Goal: Find specific page/section: Find specific page/section

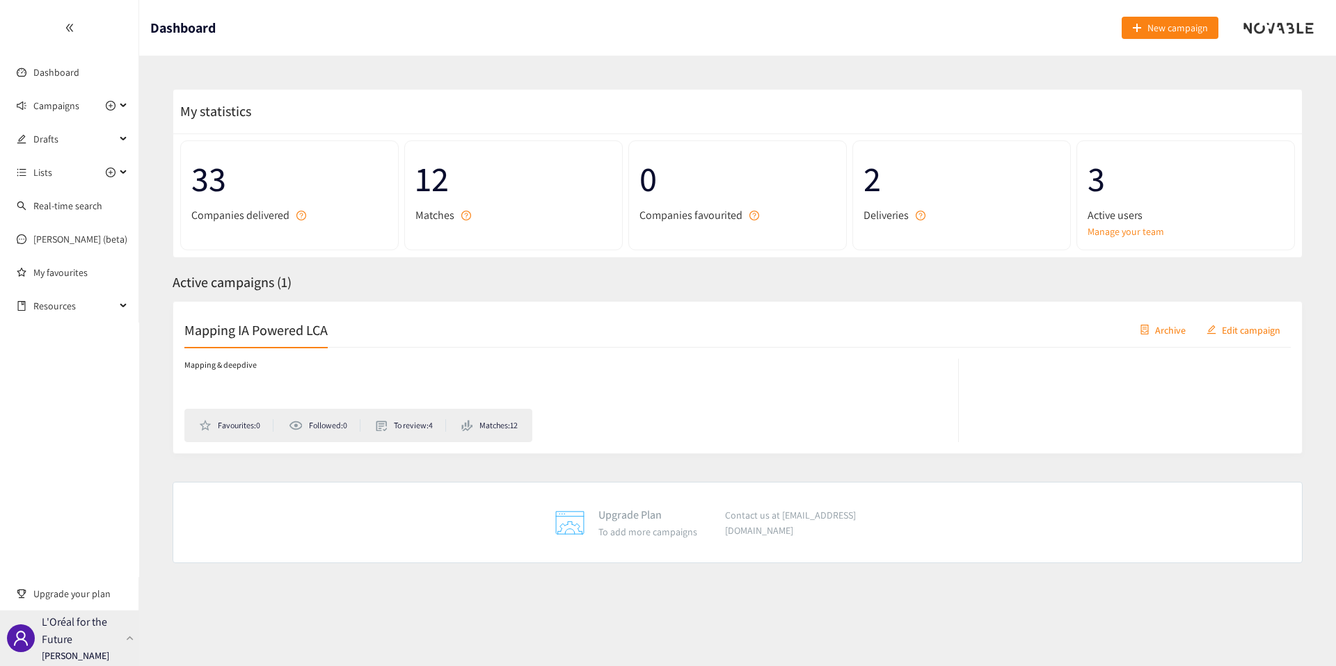
click at [111, 616] on p "L'Oréal for the Future" at bounding box center [81, 630] width 79 height 35
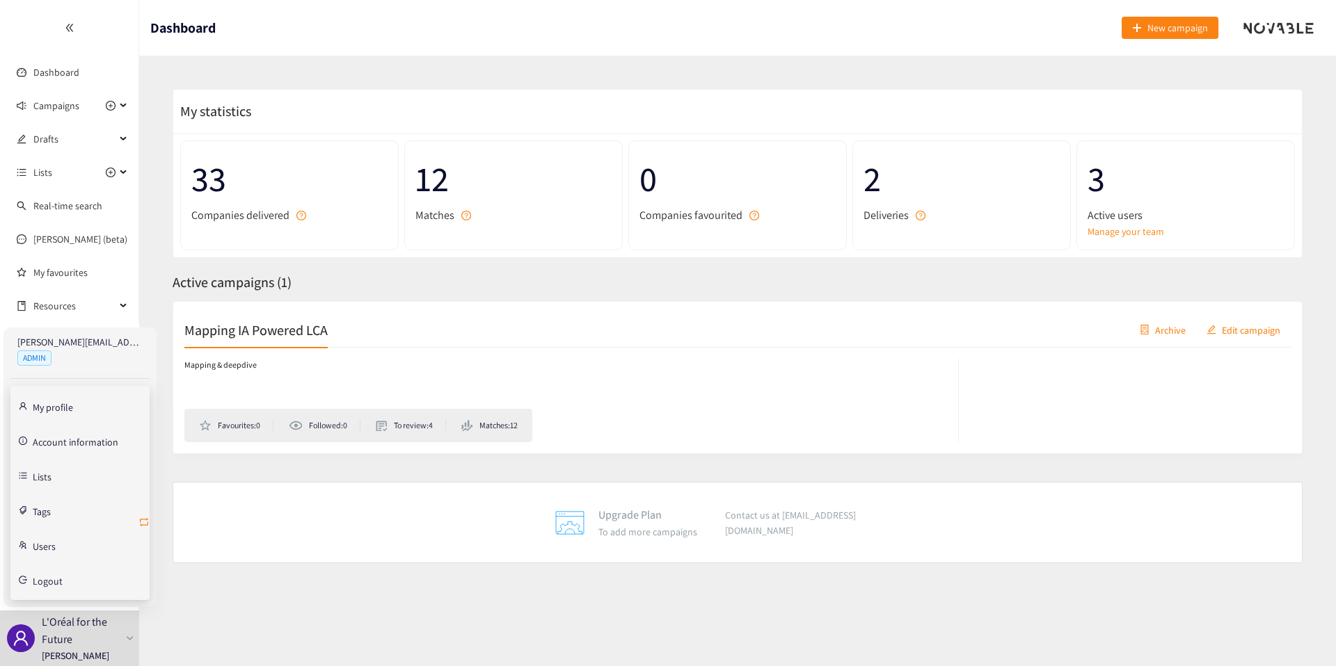
click at [143, 522] on icon "retweet" at bounding box center [143, 522] width 11 height 11
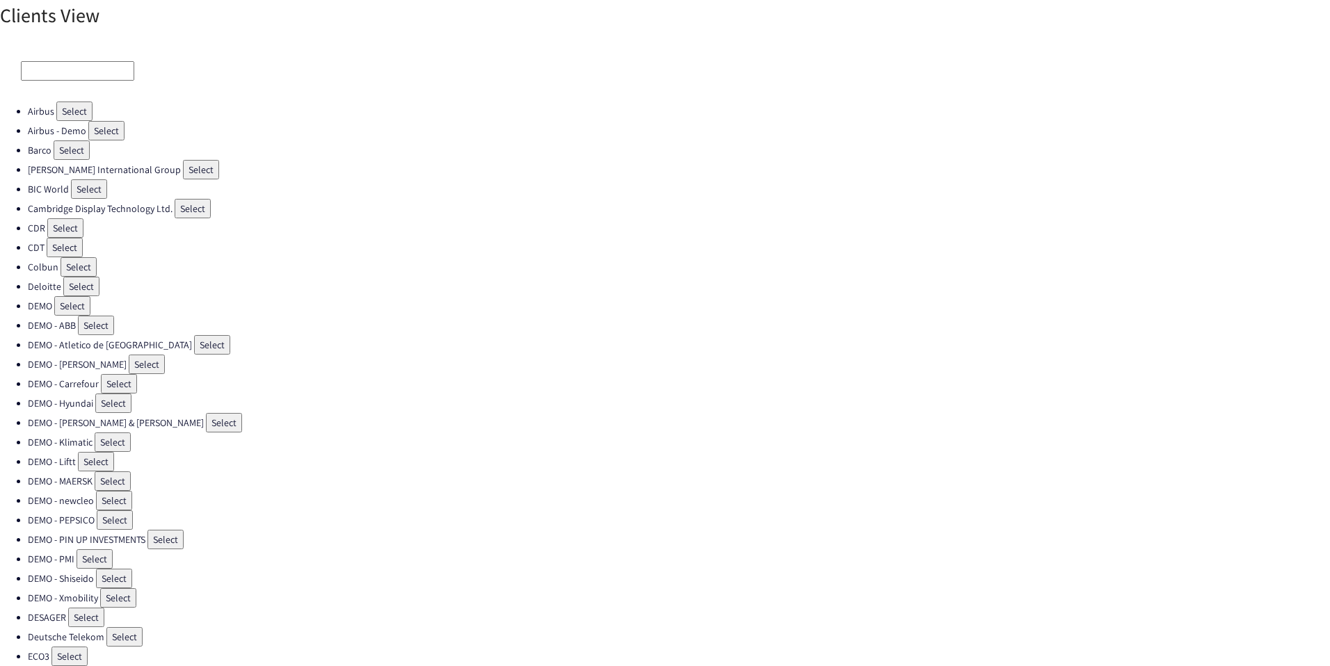
click at [70, 74] on input at bounding box center [77, 70] width 113 height 19
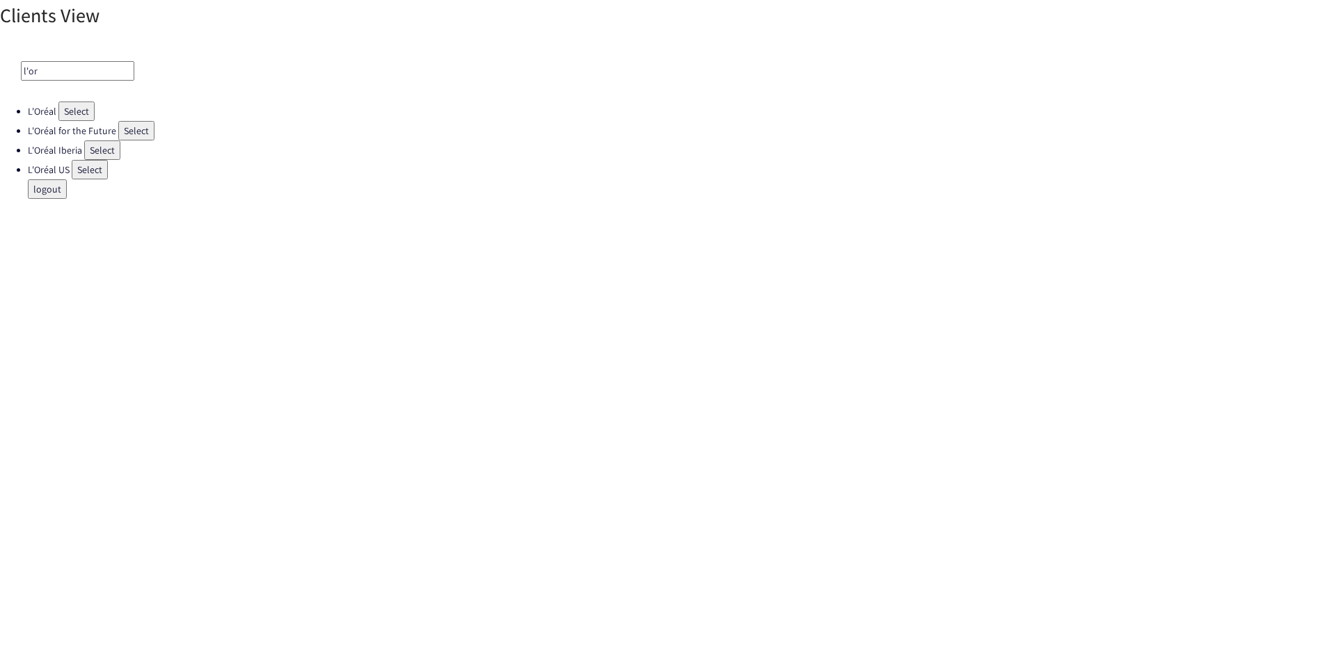
type input "l'or"
click at [72, 105] on button "Select" at bounding box center [76, 111] width 36 height 19
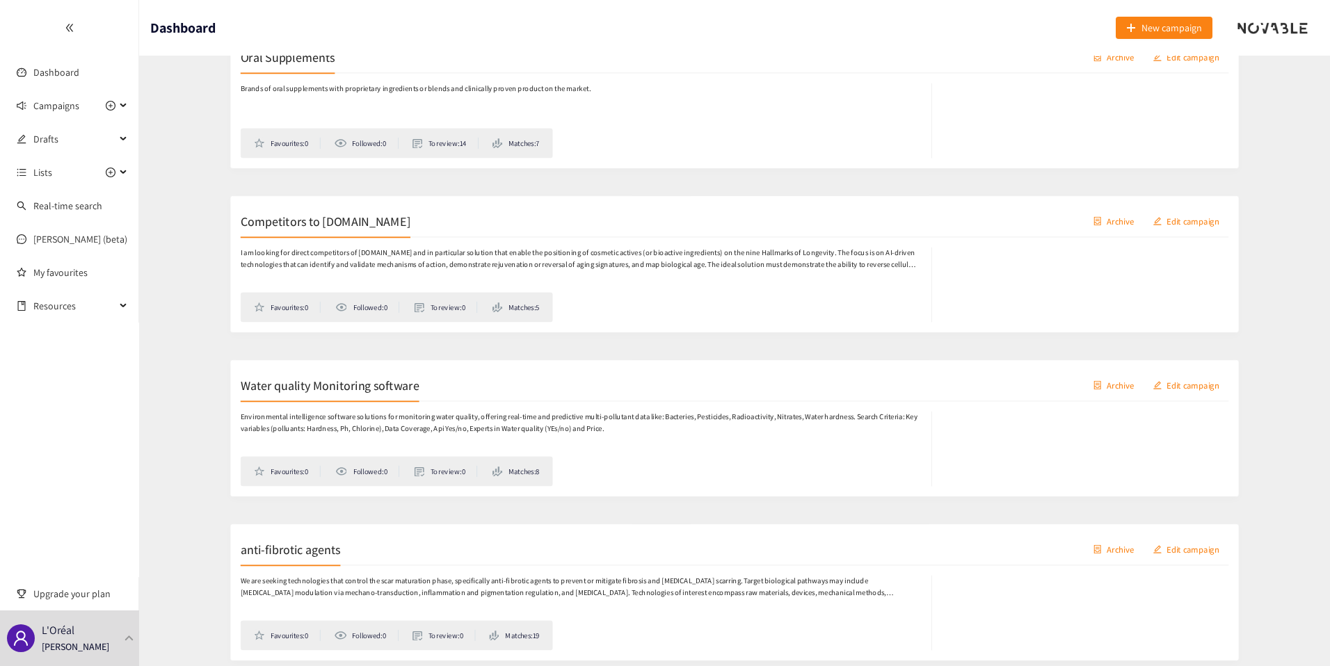
scroll to position [488, 0]
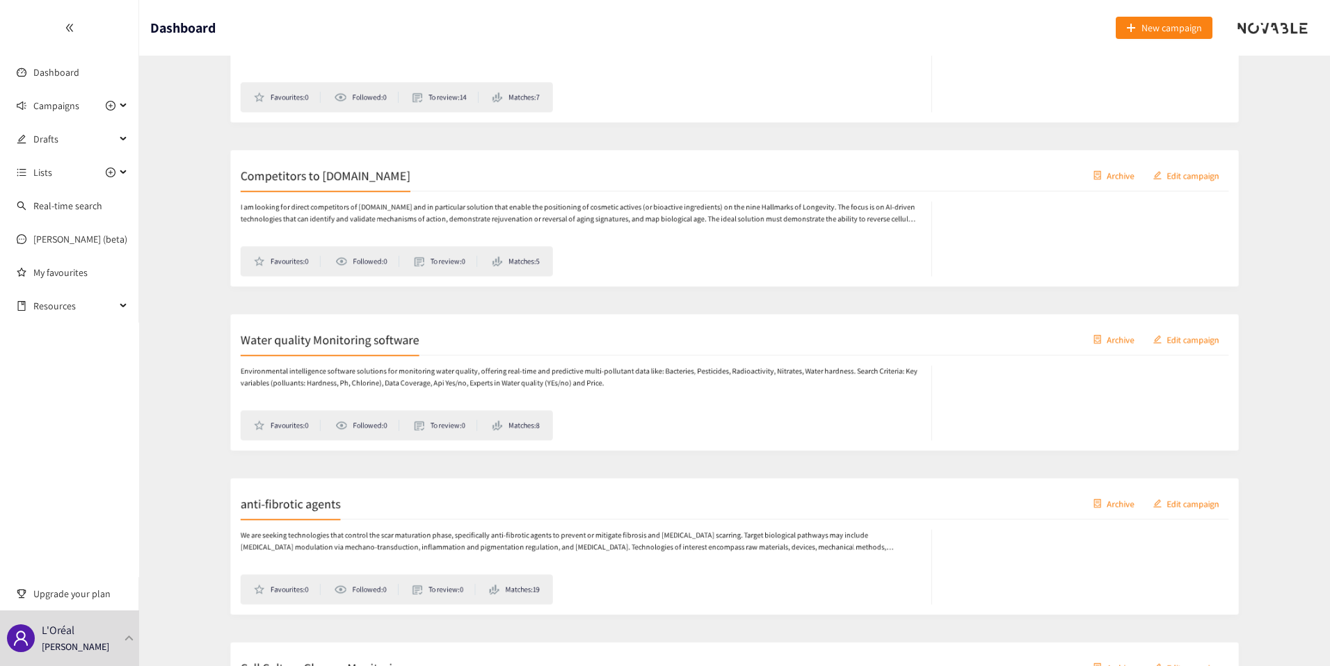
click at [262, 490] on h2 "anti-fibrotic agents" at bounding box center [239, 498] width 111 height 19
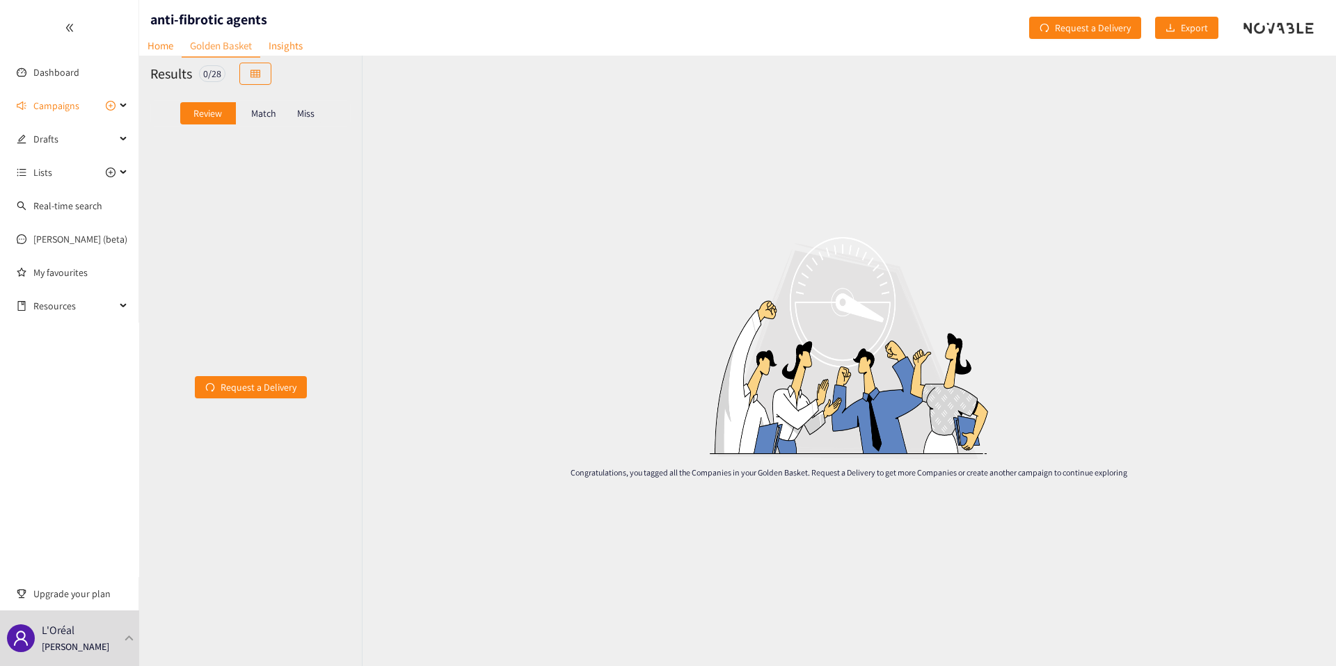
click at [272, 111] on p "Match" at bounding box center [263, 113] width 25 height 11
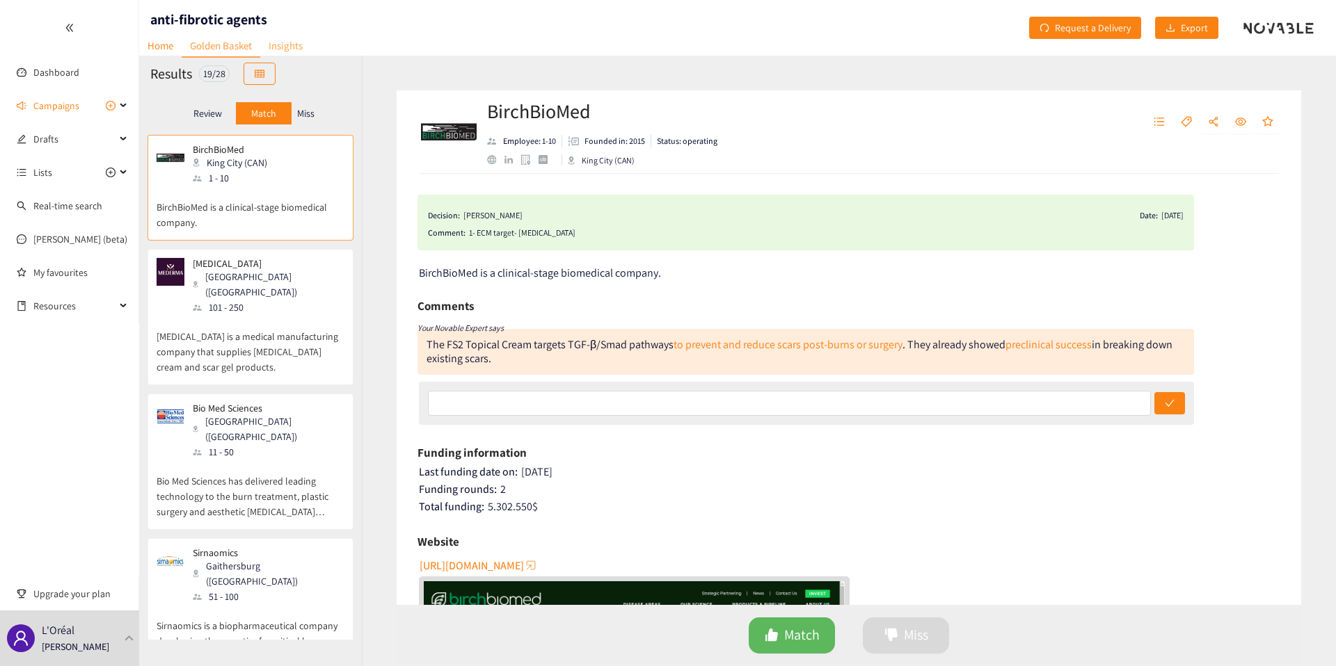
click at [287, 48] on link "Insights" at bounding box center [285, 46] width 51 height 22
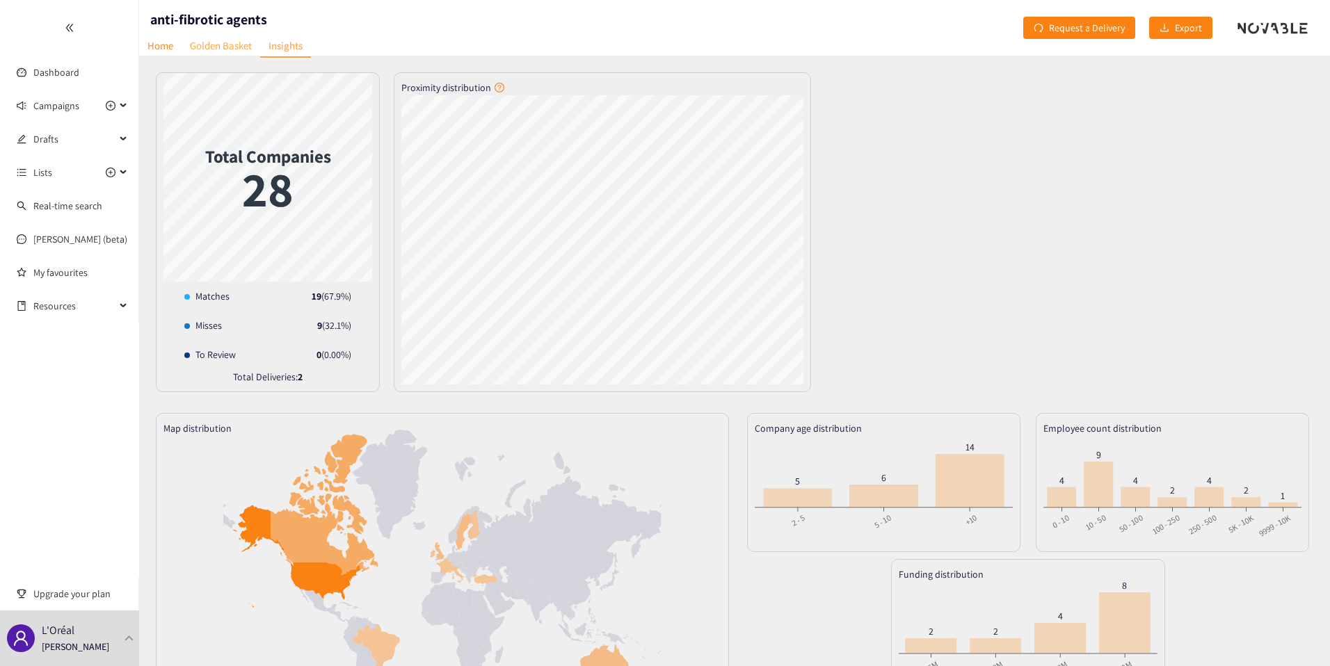
click at [235, 47] on link "Golden Basket" at bounding box center [221, 46] width 79 height 22
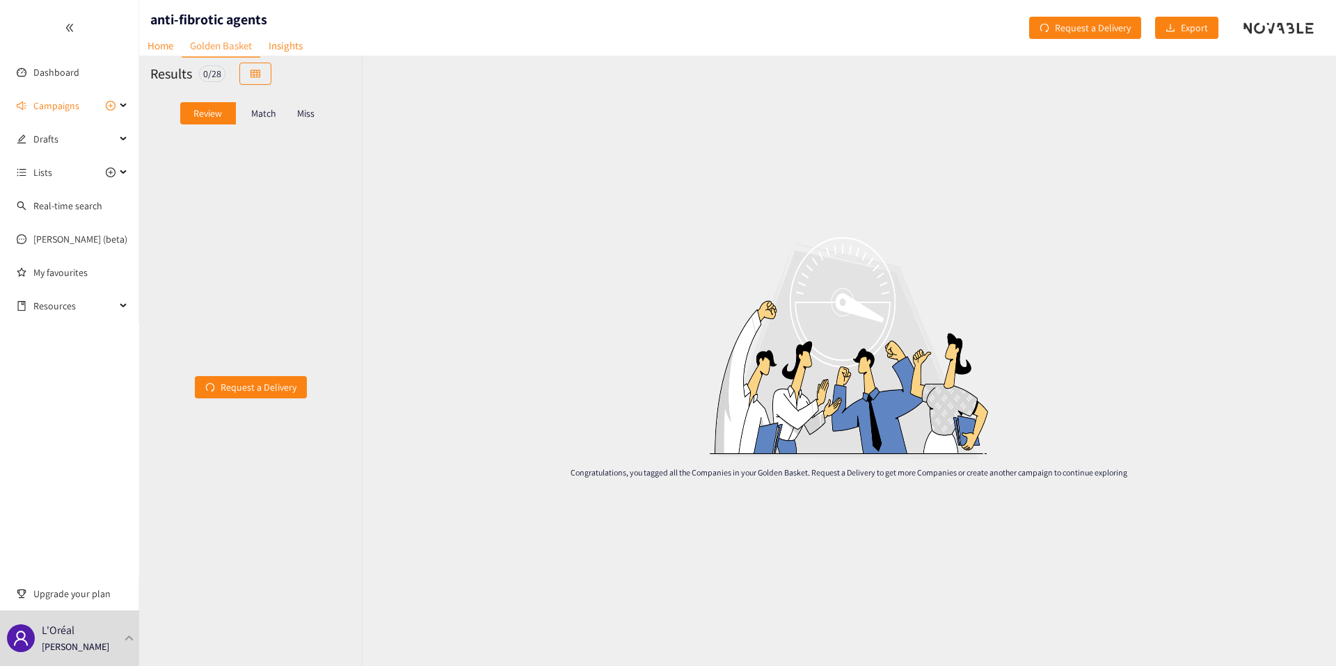
click at [261, 110] on p "Match" at bounding box center [263, 113] width 25 height 11
click at [264, 116] on p "Match" at bounding box center [263, 113] width 25 height 11
click at [257, 113] on p "Match" at bounding box center [263, 113] width 25 height 11
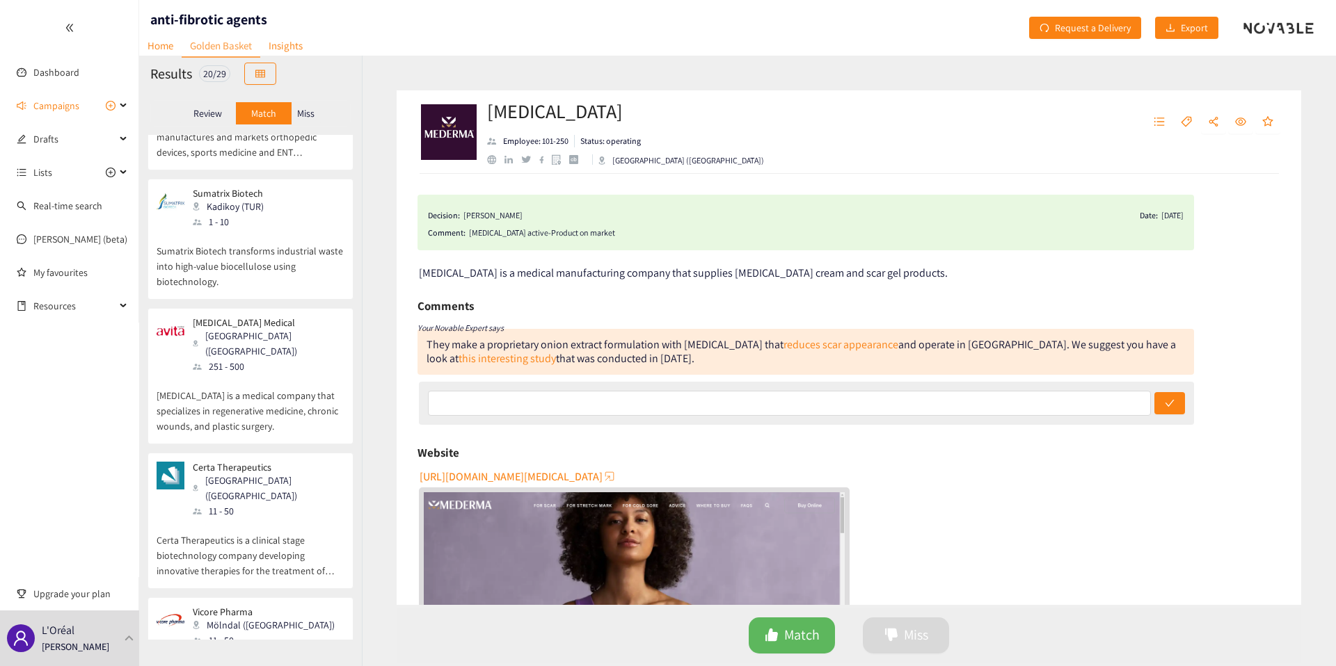
scroll to position [2023, 0]
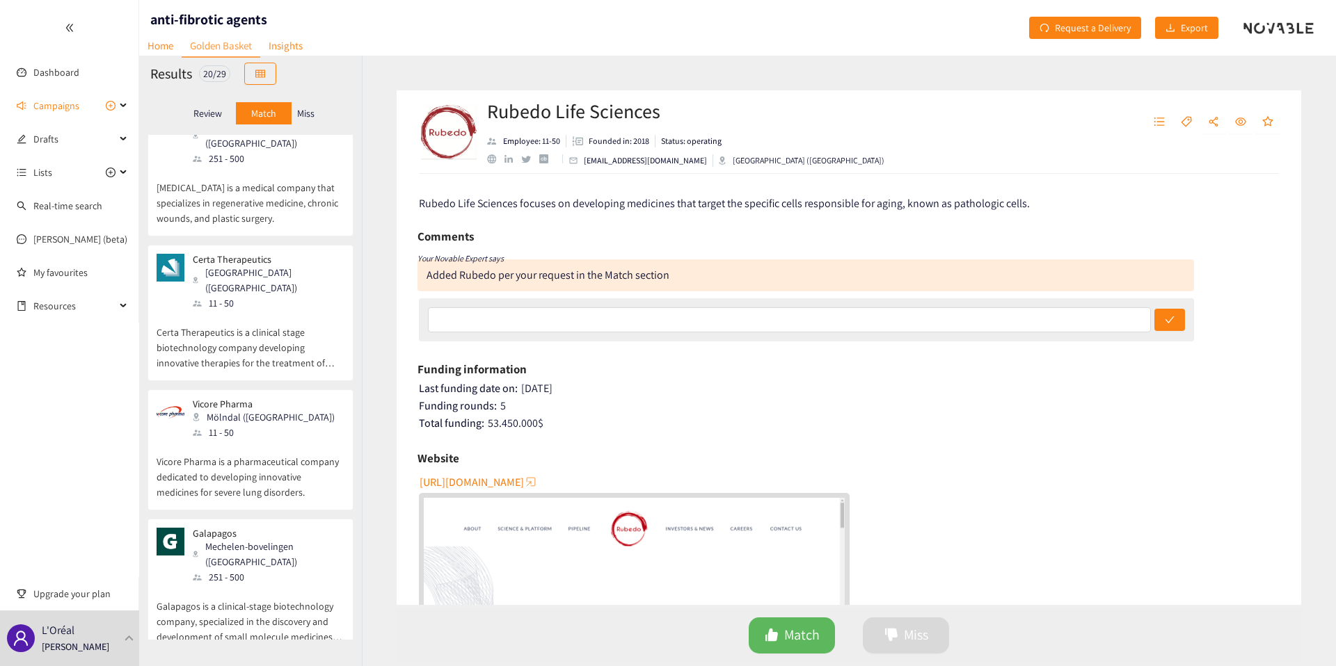
click at [78, 29] on div at bounding box center [69, 28] width 138 height 56
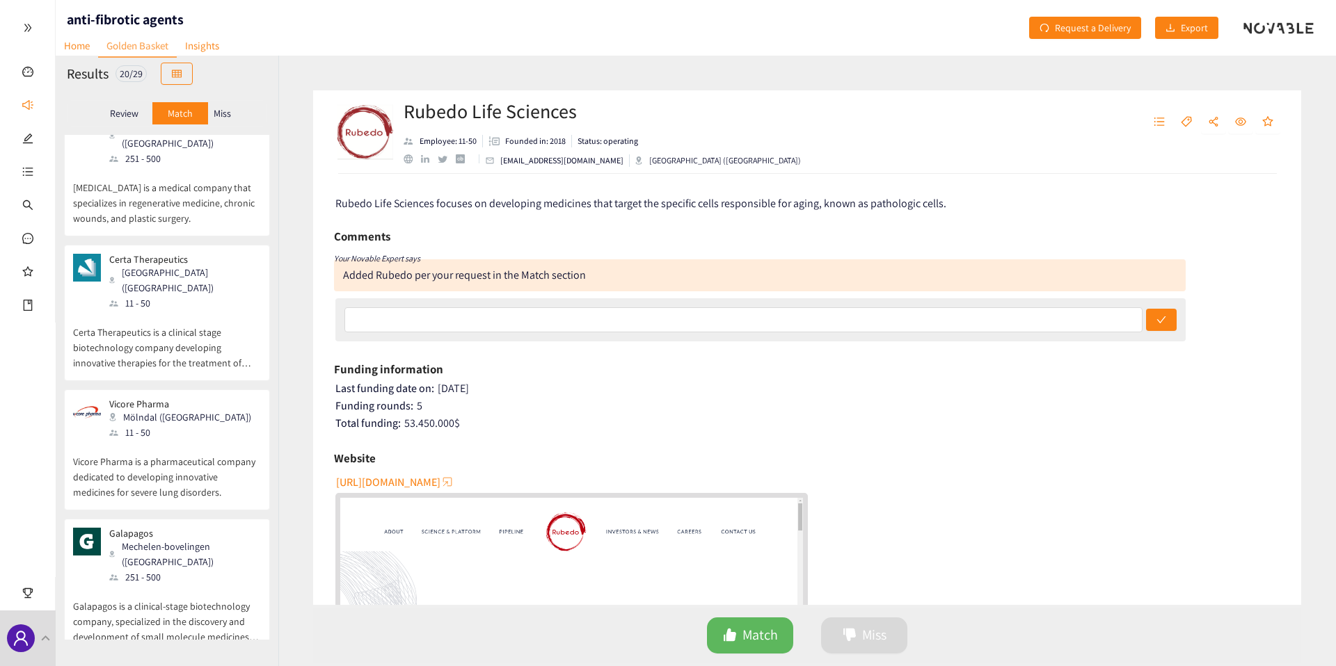
click at [11, 36] on div at bounding box center [27, 28] width 55 height 56
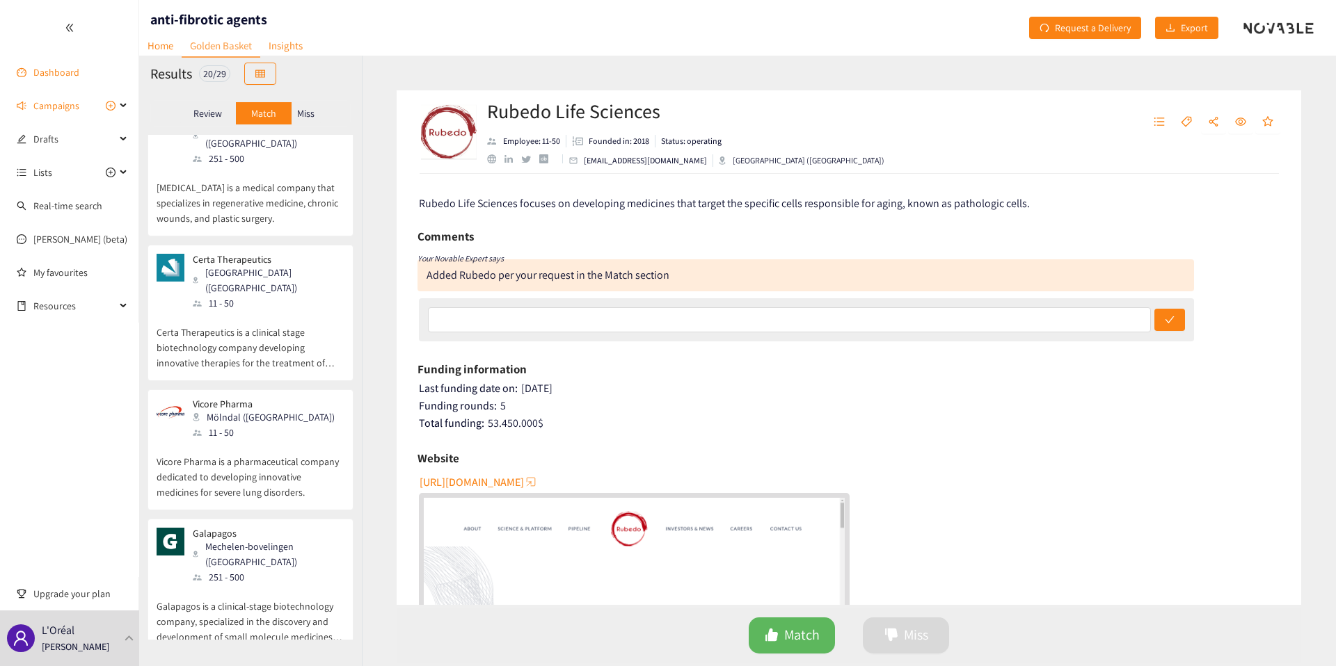
click at [33, 71] on link "Dashboard" at bounding box center [56, 72] width 46 height 13
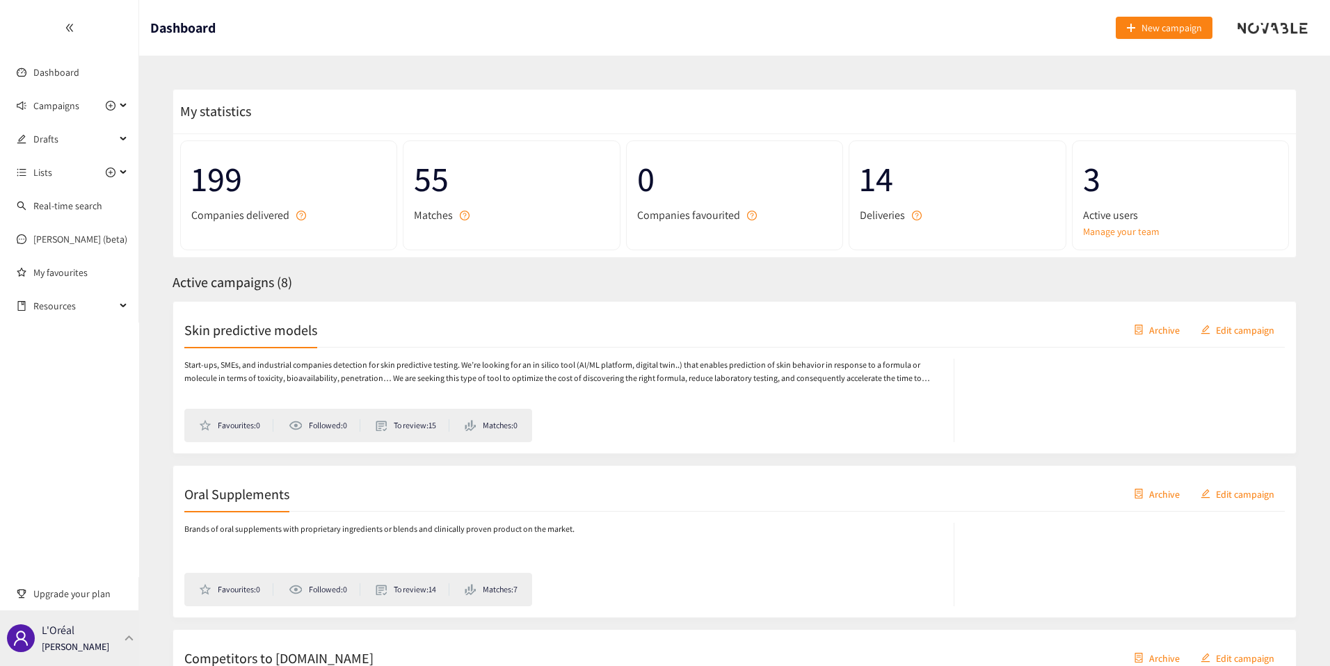
click at [111, 634] on div "L'Oréal Thibaut Jacobs" at bounding box center [69, 639] width 139 height 56
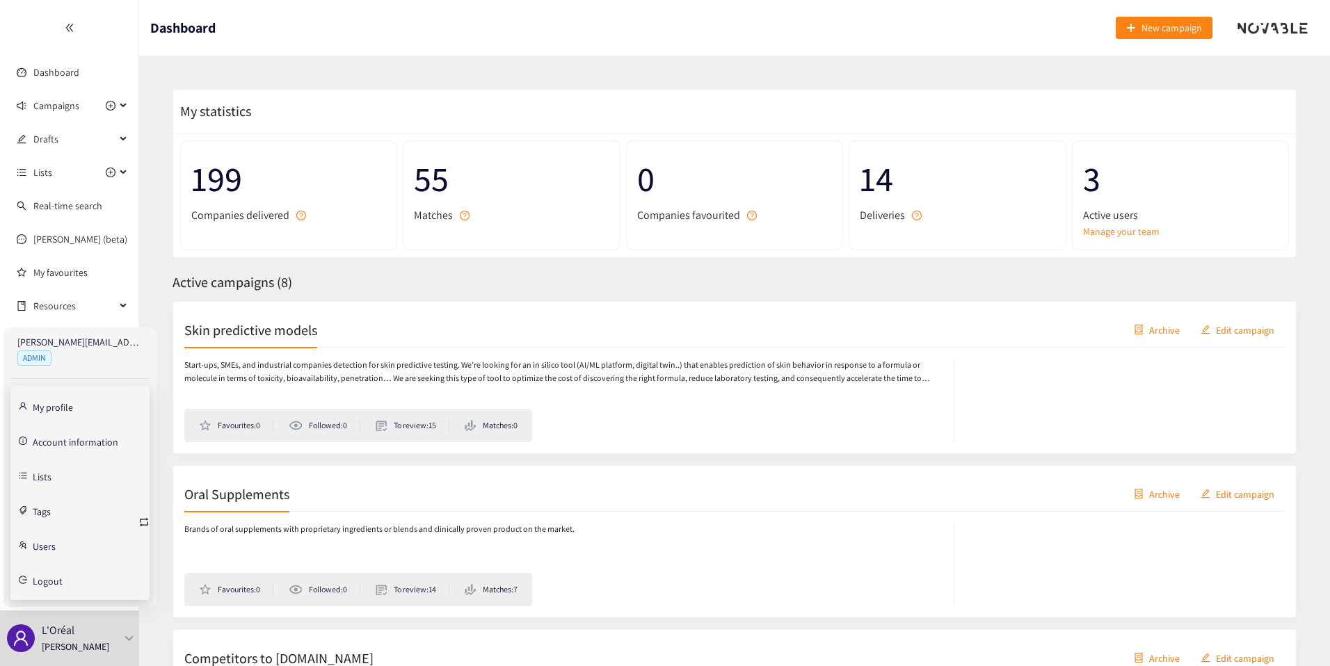
click at [72, 438] on link "Account information" at bounding box center [76, 441] width 86 height 13
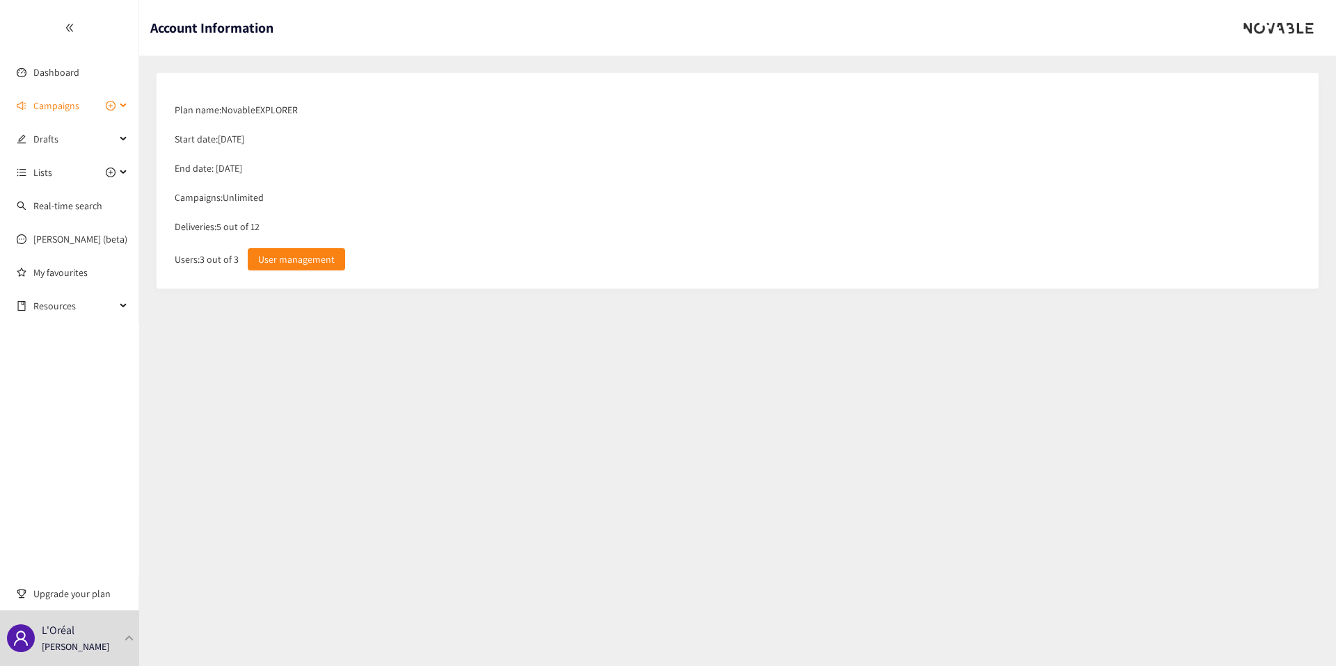
click at [69, 104] on span "Campaigns" at bounding box center [56, 106] width 46 height 28
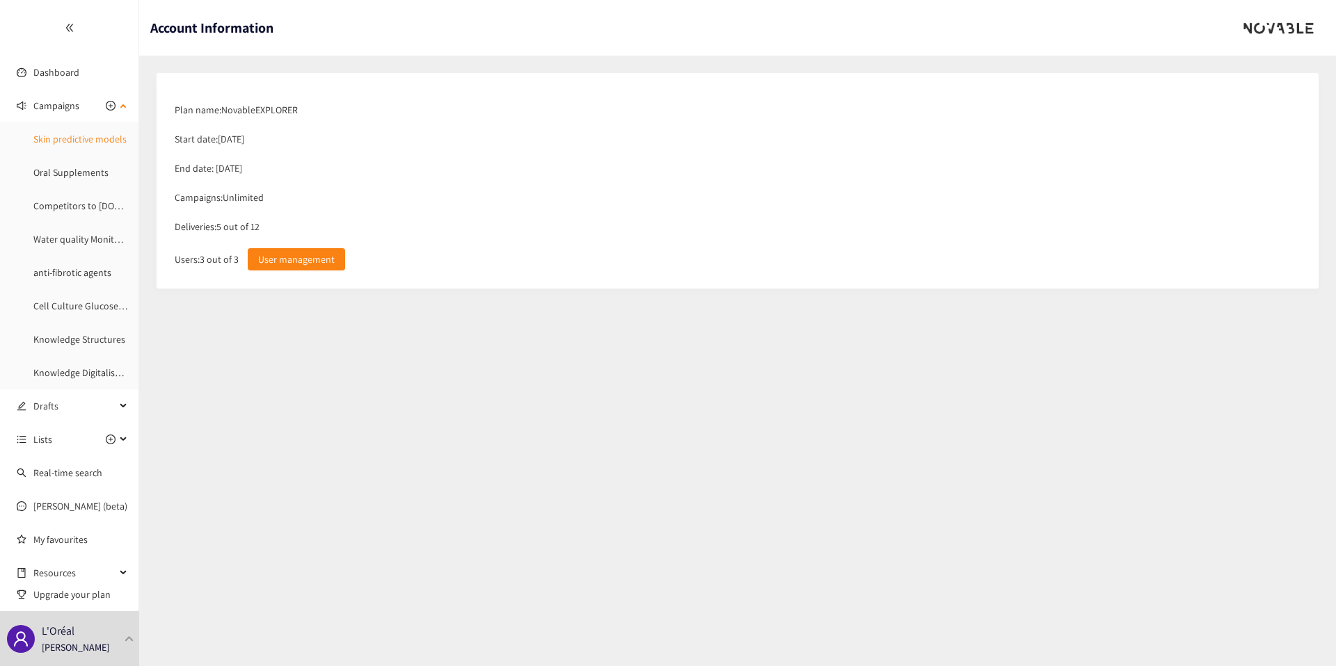
click at [60, 133] on link "Skin predictive models" at bounding box center [79, 139] width 93 height 13
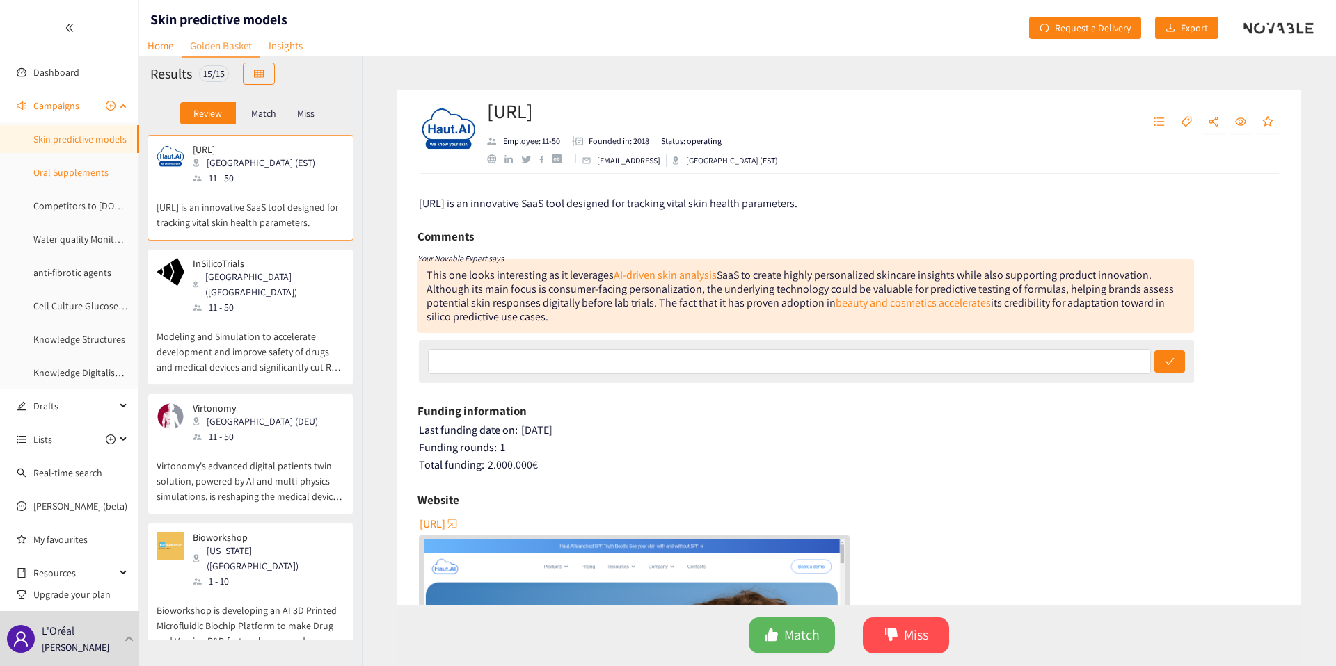
click at [72, 166] on link "Oral Supplements" at bounding box center [70, 172] width 75 height 13
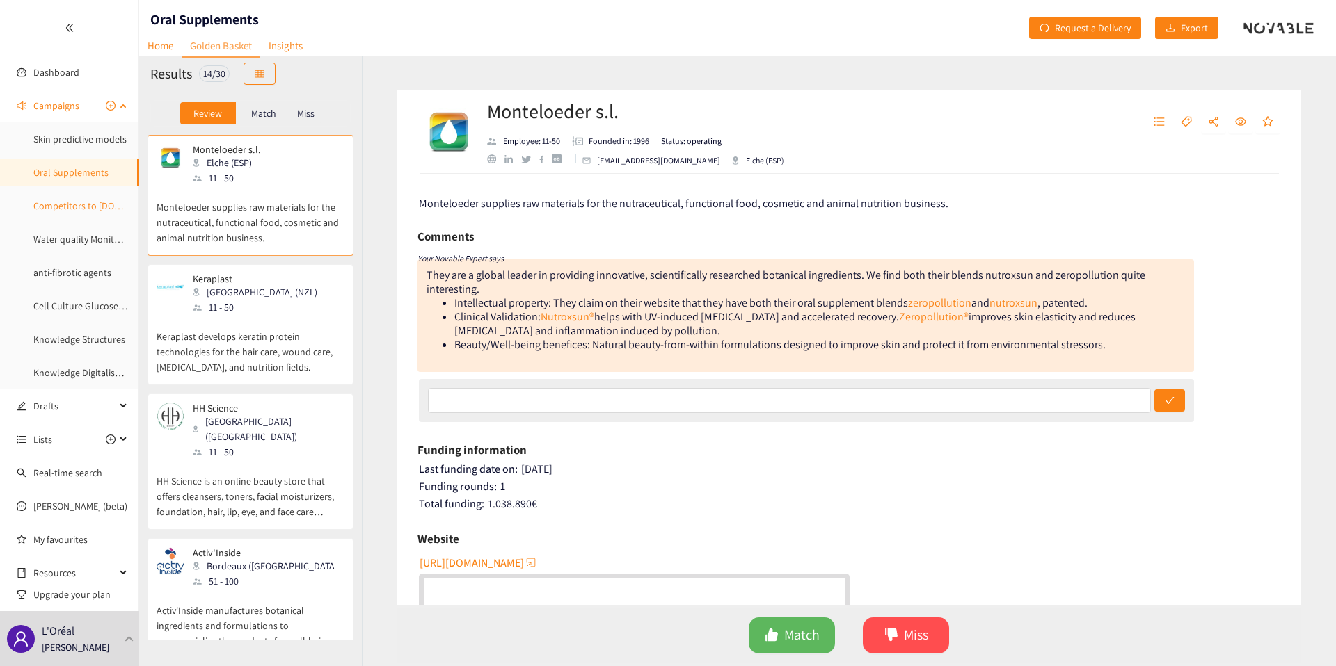
click at [77, 202] on link "Competitors to [DOMAIN_NAME]" at bounding box center [100, 206] width 134 height 13
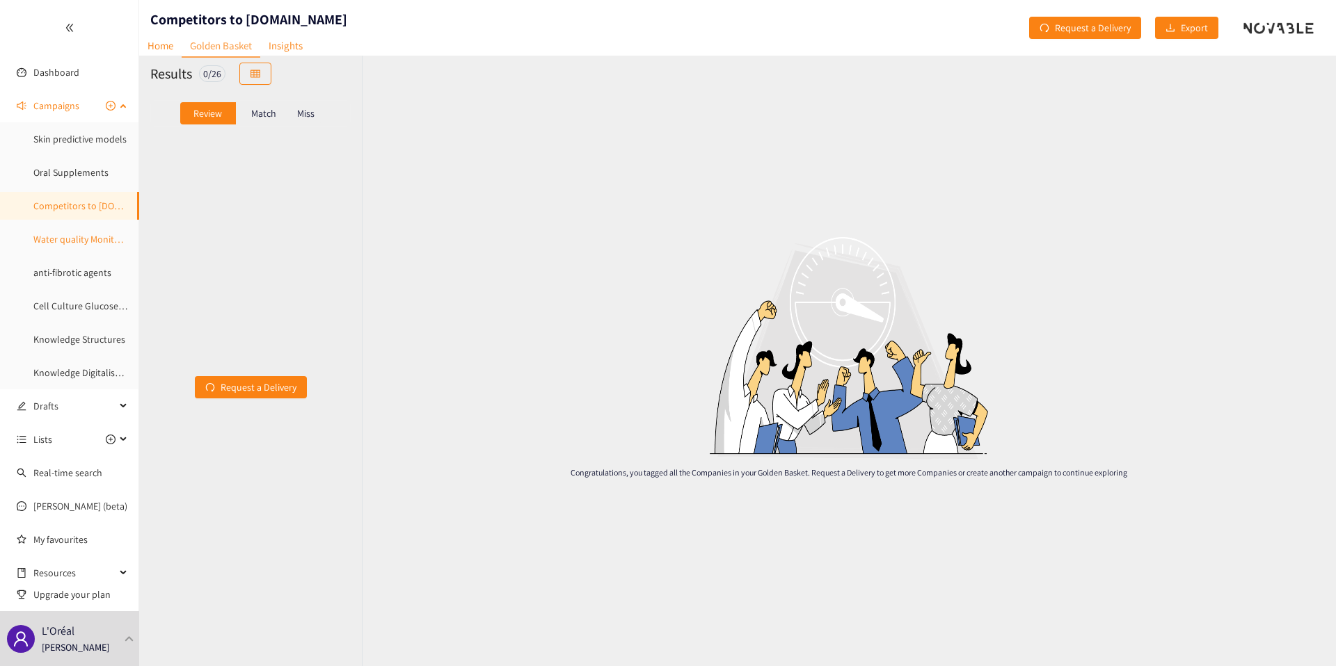
click at [77, 242] on link "Water quality Monitoring software" at bounding box center [103, 239] width 141 height 13
click at [268, 101] on div "Review Match Miss" at bounding box center [250, 113] width 200 height 26
click at [262, 115] on p "Match" at bounding box center [263, 113] width 25 height 11
